Goal: Transaction & Acquisition: Purchase product/service

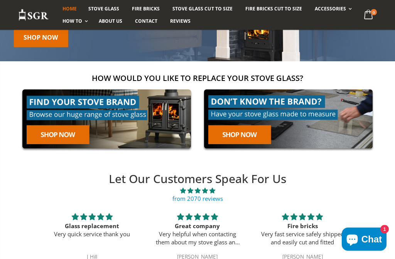
scroll to position [107, 0]
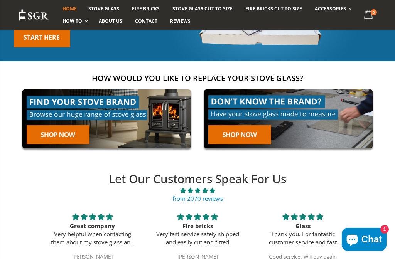
click at [246, 140] on link at bounding box center [288, 119] width 177 height 68
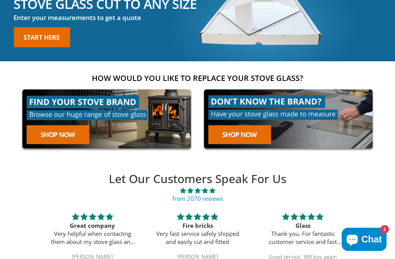
scroll to position [129, 0]
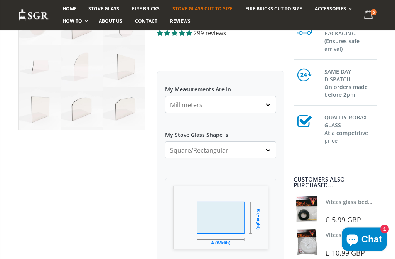
scroll to position [107, 0]
click at [262, 105] on select "Millimeters Centimeters Inches" at bounding box center [220, 104] width 111 height 17
click at [265, 151] on select "Square/Rectangular Arched Half Arch Both Top Corners Cut Single Corner Cut All …" at bounding box center [220, 150] width 111 height 17
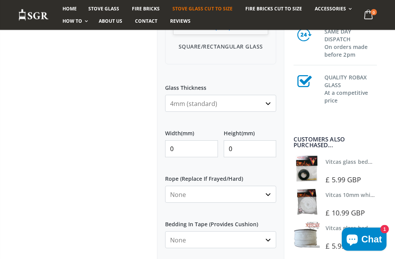
scroll to position [322, 0]
click at [189, 149] on input "0" at bounding box center [191, 149] width 53 height 17
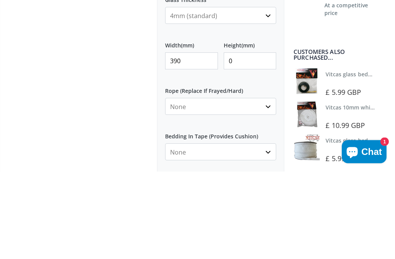
type input "390"
click at [251, 141] on input "0" at bounding box center [250, 149] width 53 height 17
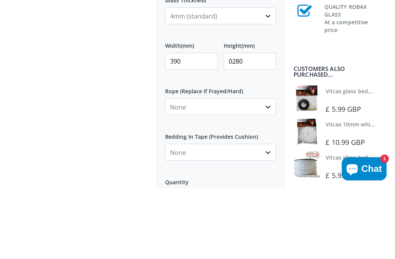
scroll to position [342, 0]
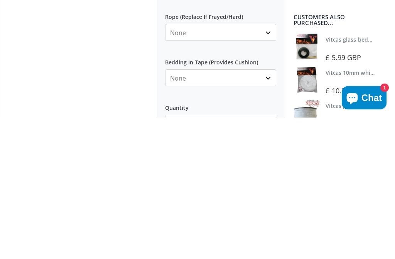
type input "0280"
click at [270, 166] on select "None 3mm White 6mm White 8mm White 10mm White 12mm White 6mm Black 8mm Black 10…" at bounding box center [220, 174] width 111 height 17
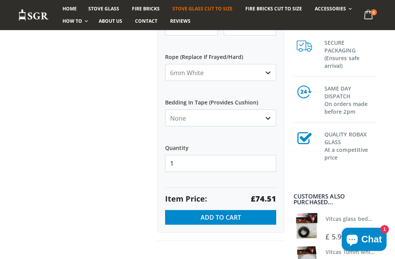
scroll to position [443, 0]
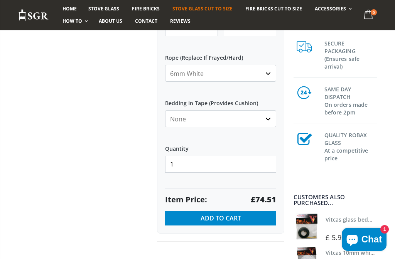
click at [263, 76] on select "None 3mm White 6mm White 8mm White 10mm White 12mm White 6mm Black 8mm Black 10…" at bounding box center [220, 73] width 111 height 17
select select "none"
click at [264, 122] on select "None Black White" at bounding box center [220, 118] width 111 height 17
select select "black"
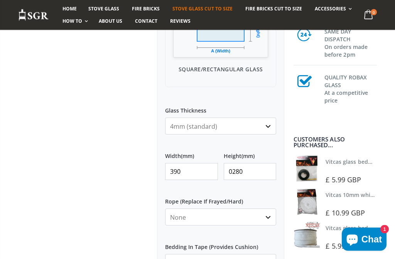
scroll to position [299, 0]
click at [377, 251] on button "Chat 1" at bounding box center [364, 239] width 45 height 23
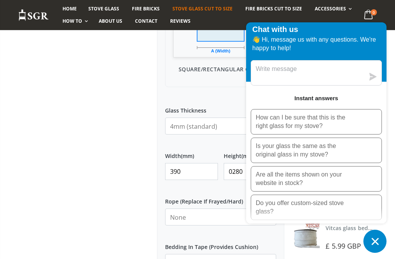
scroll to position [3, 0]
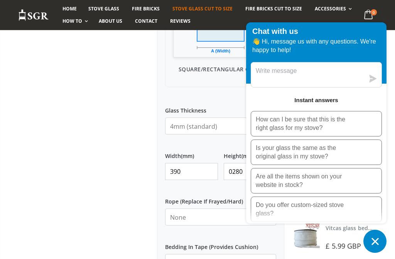
click at [96, 195] on div at bounding box center [81, 98] width 139 height 576
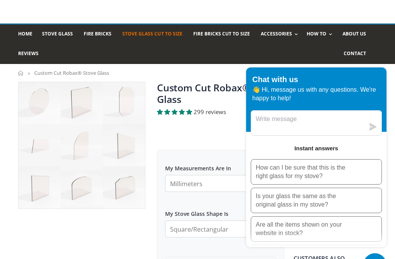
scroll to position [0, 0]
